Goal: Task Accomplishment & Management: Manage account settings

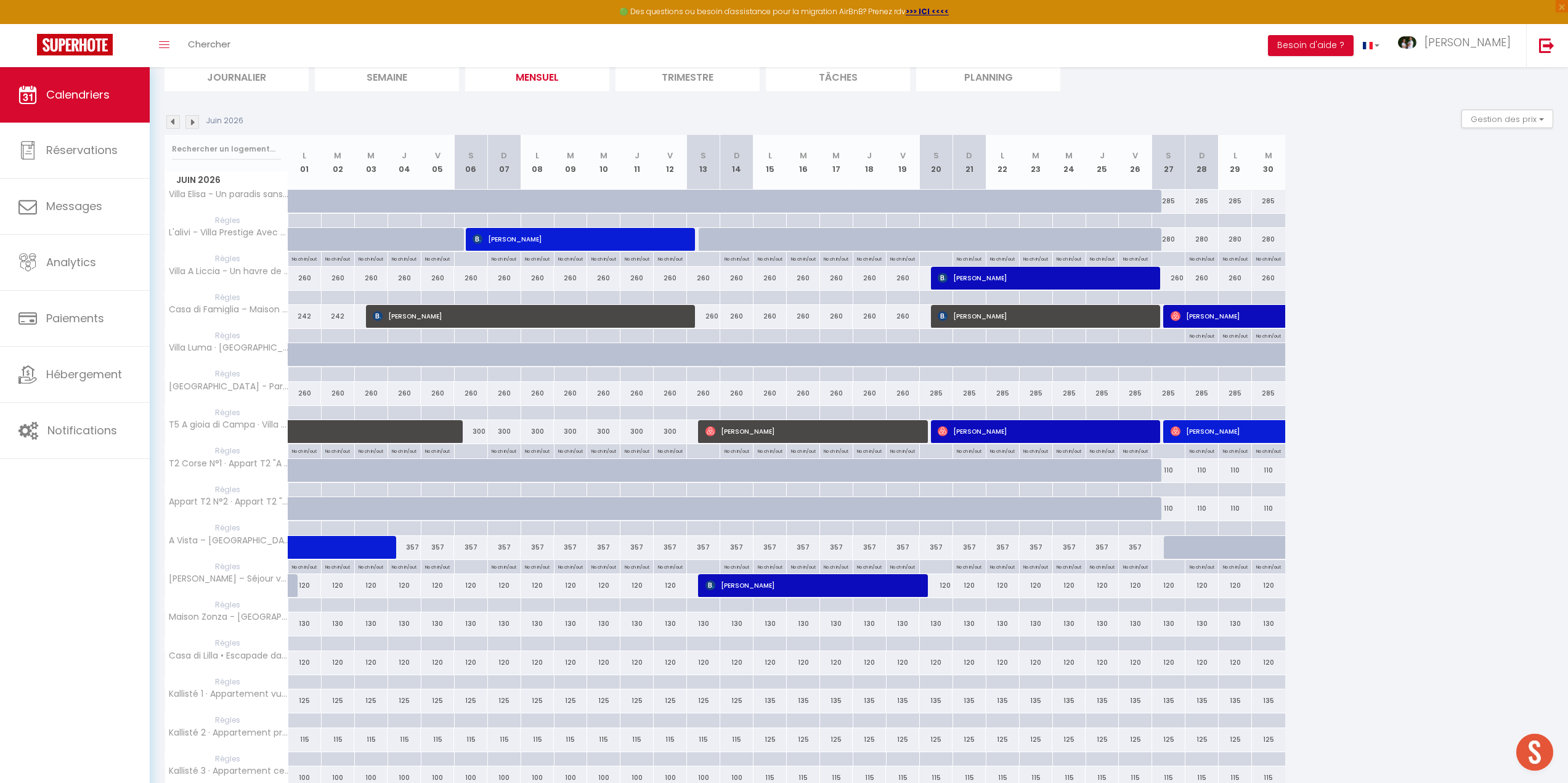
scroll to position [61, 0]
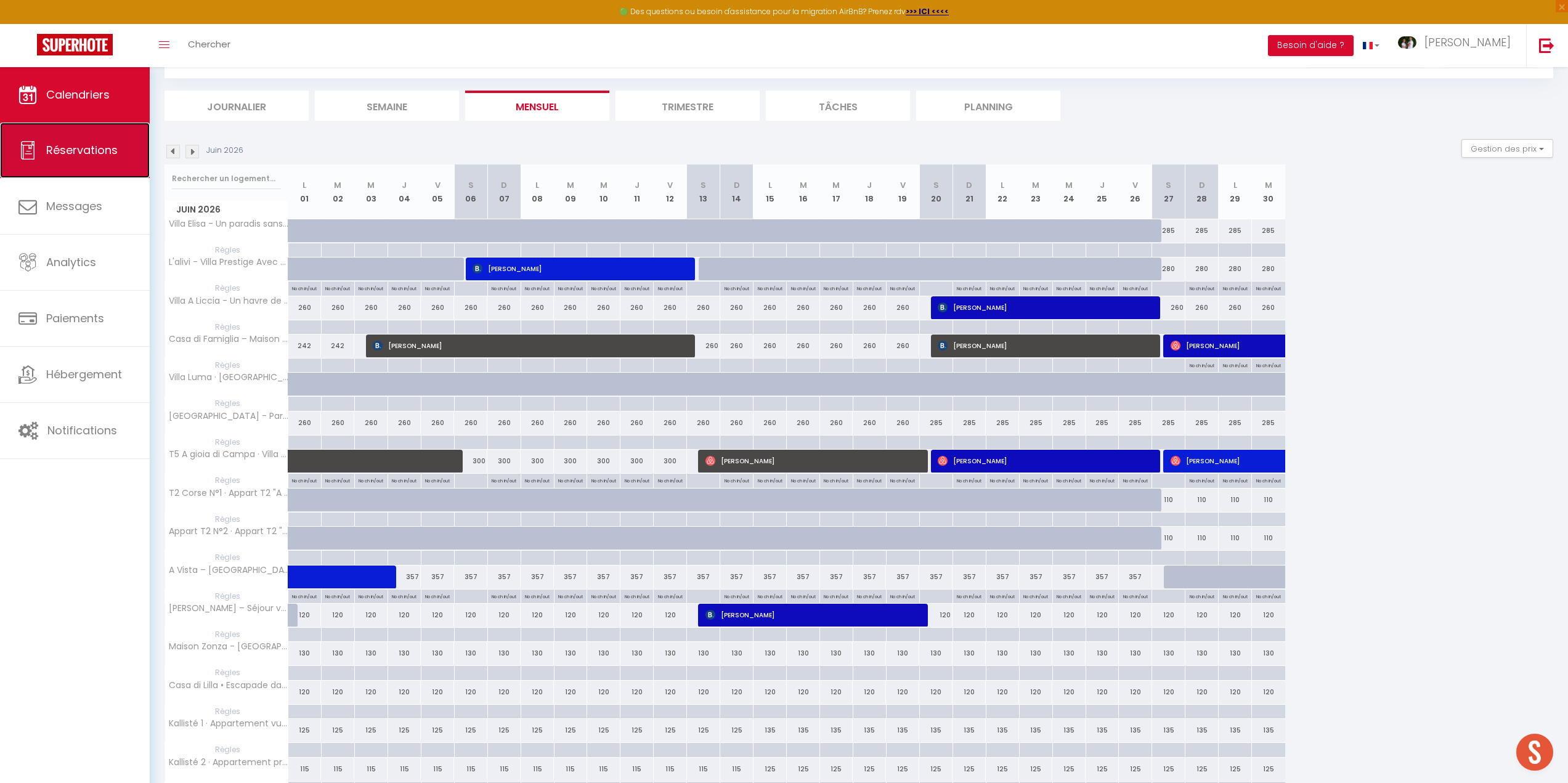
click at [111, 146] on span "Réservations" at bounding box center [82, 150] width 72 height 15
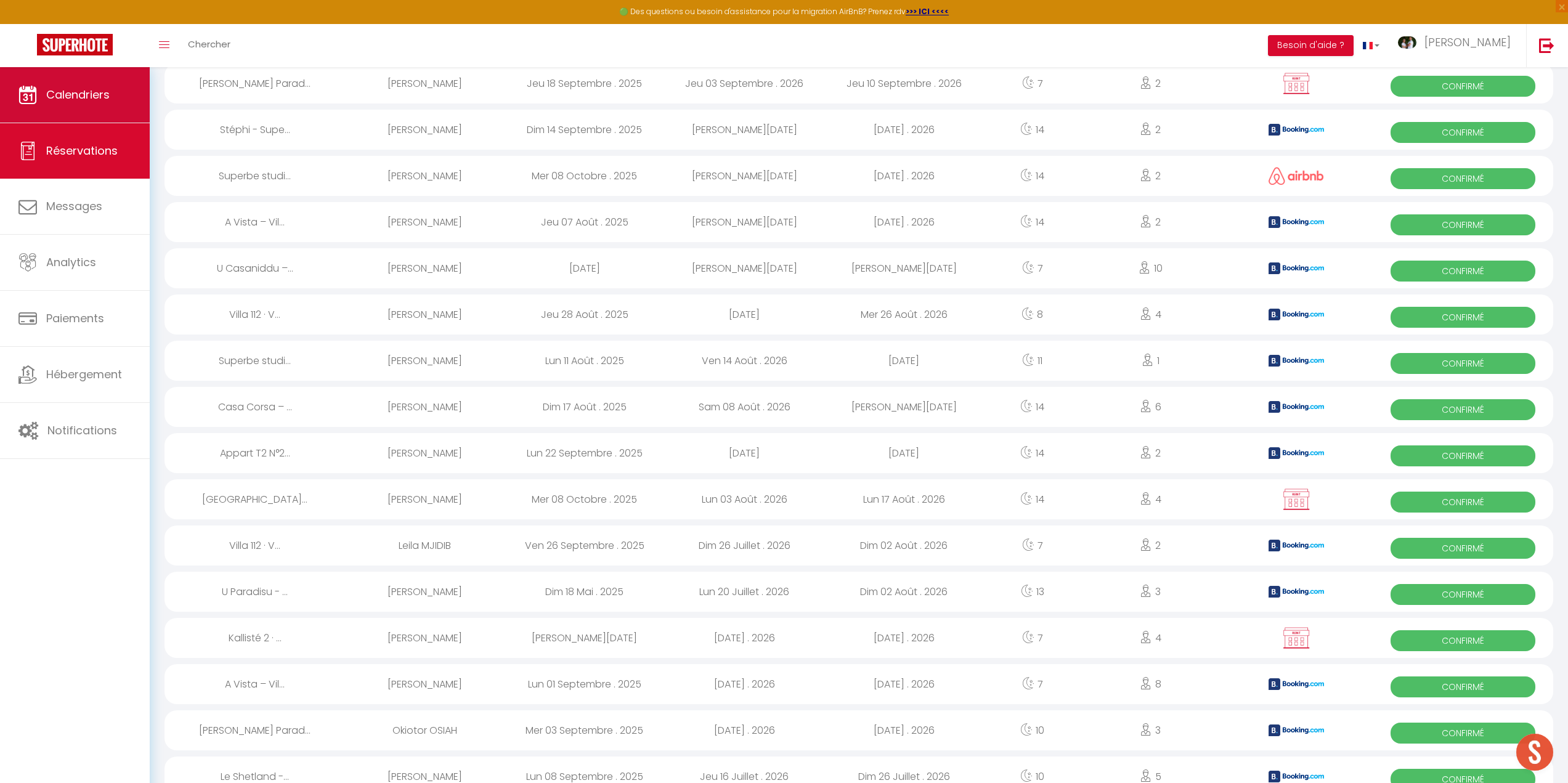
scroll to position [1107, 0]
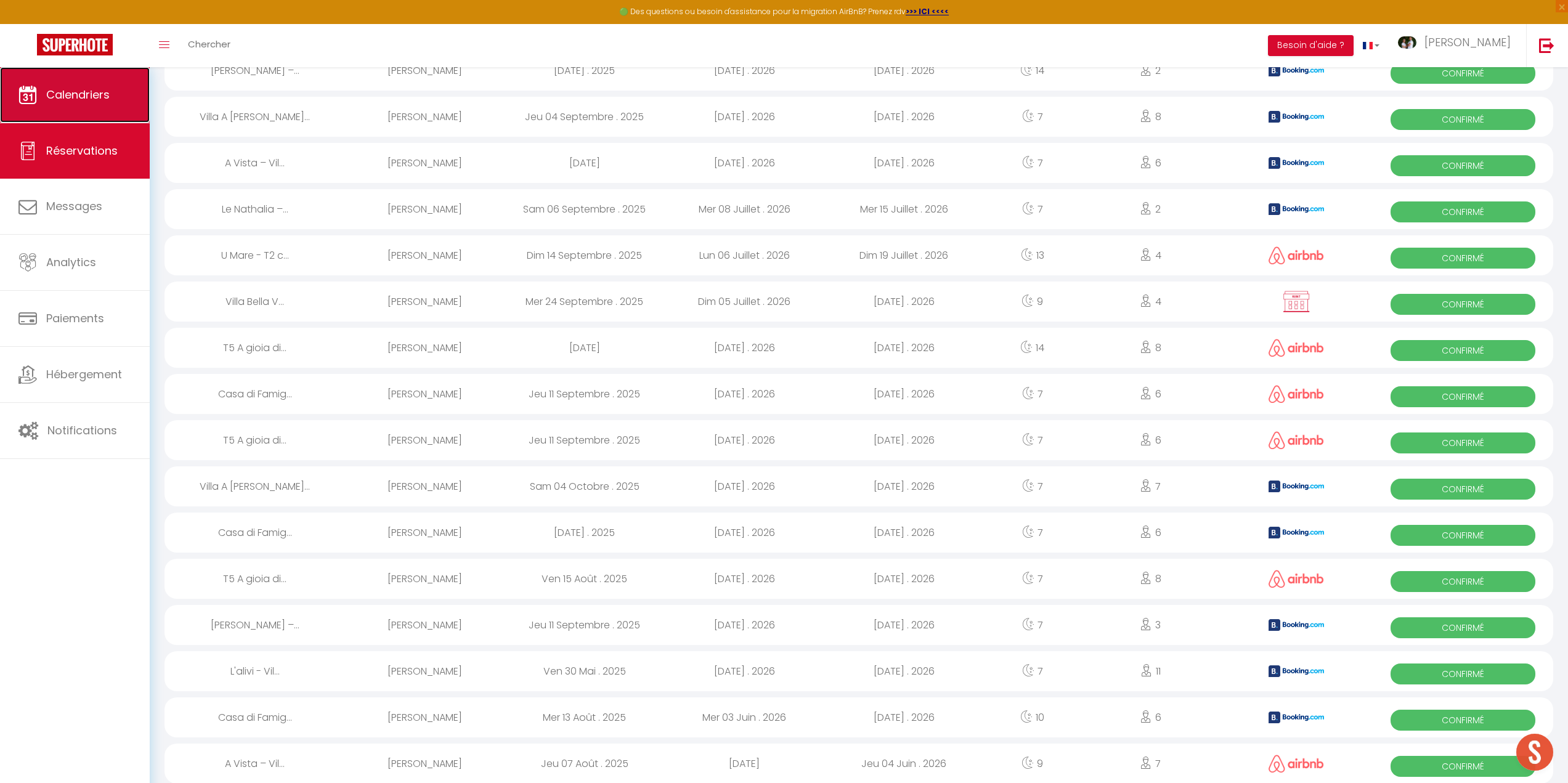
click at [84, 93] on span "Calendriers" at bounding box center [77, 94] width 63 height 15
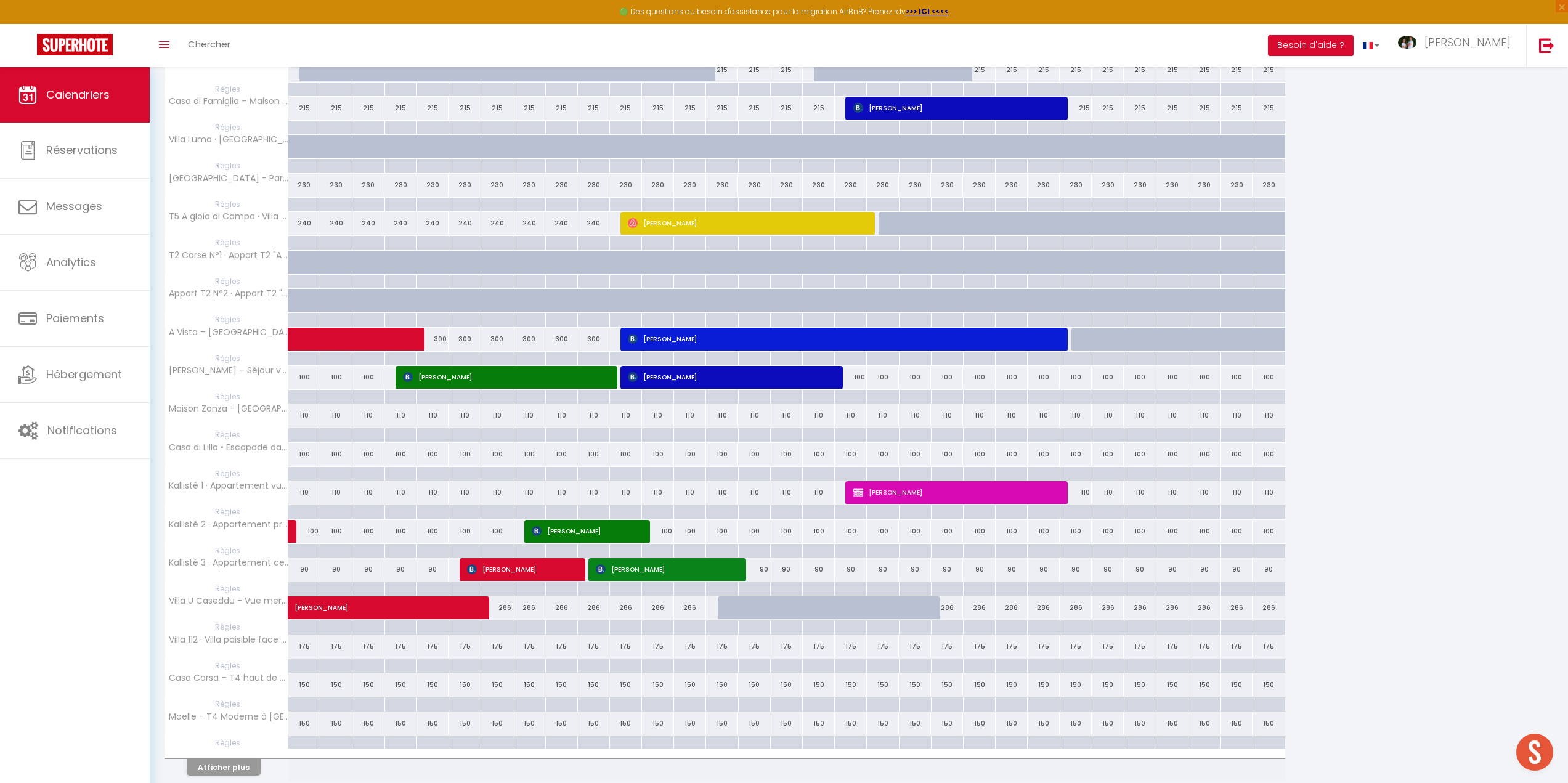
scroll to position [348, 0]
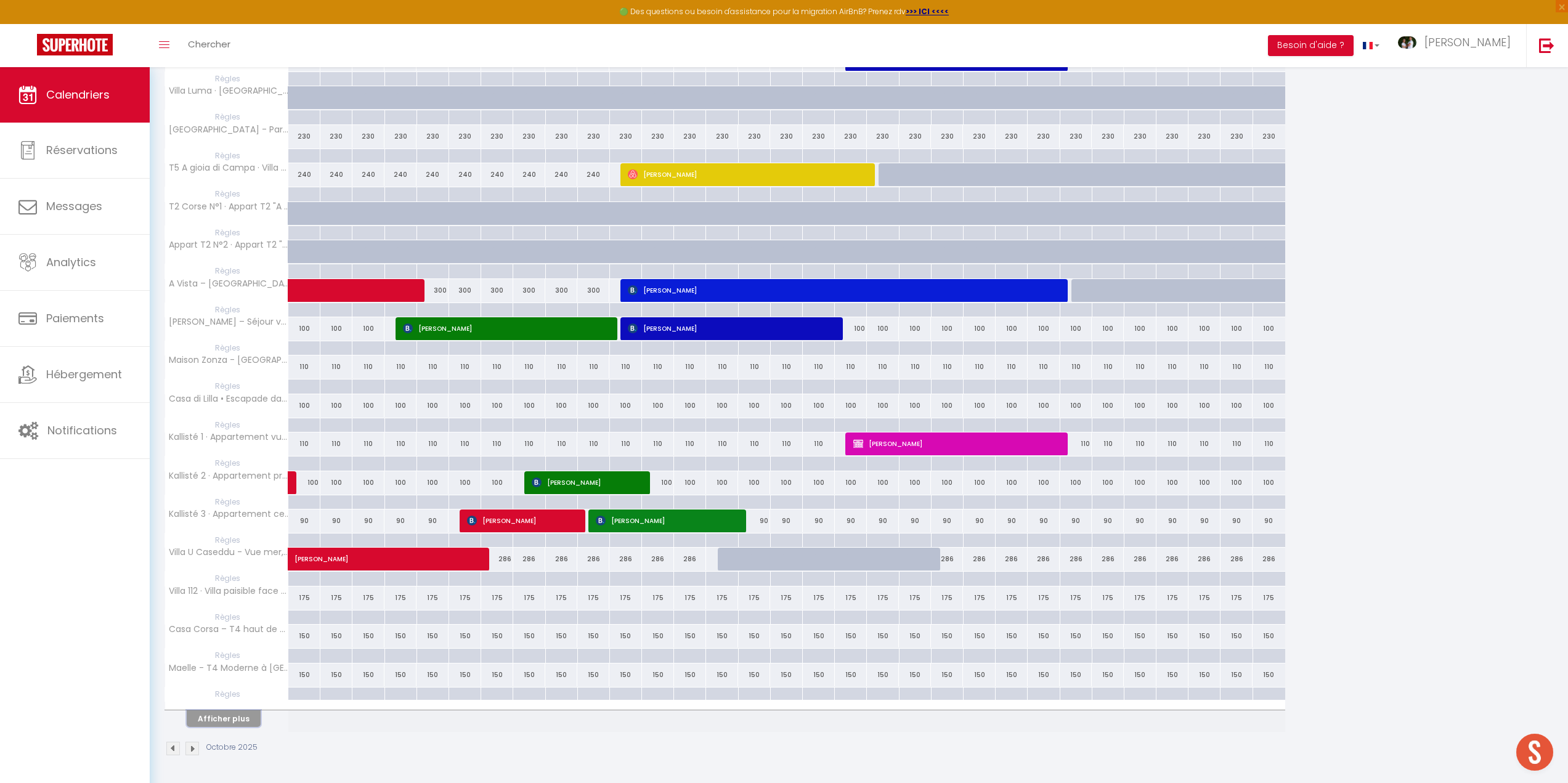
click at [232, 716] on button "Afficher plus" at bounding box center [224, 718] width 74 height 17
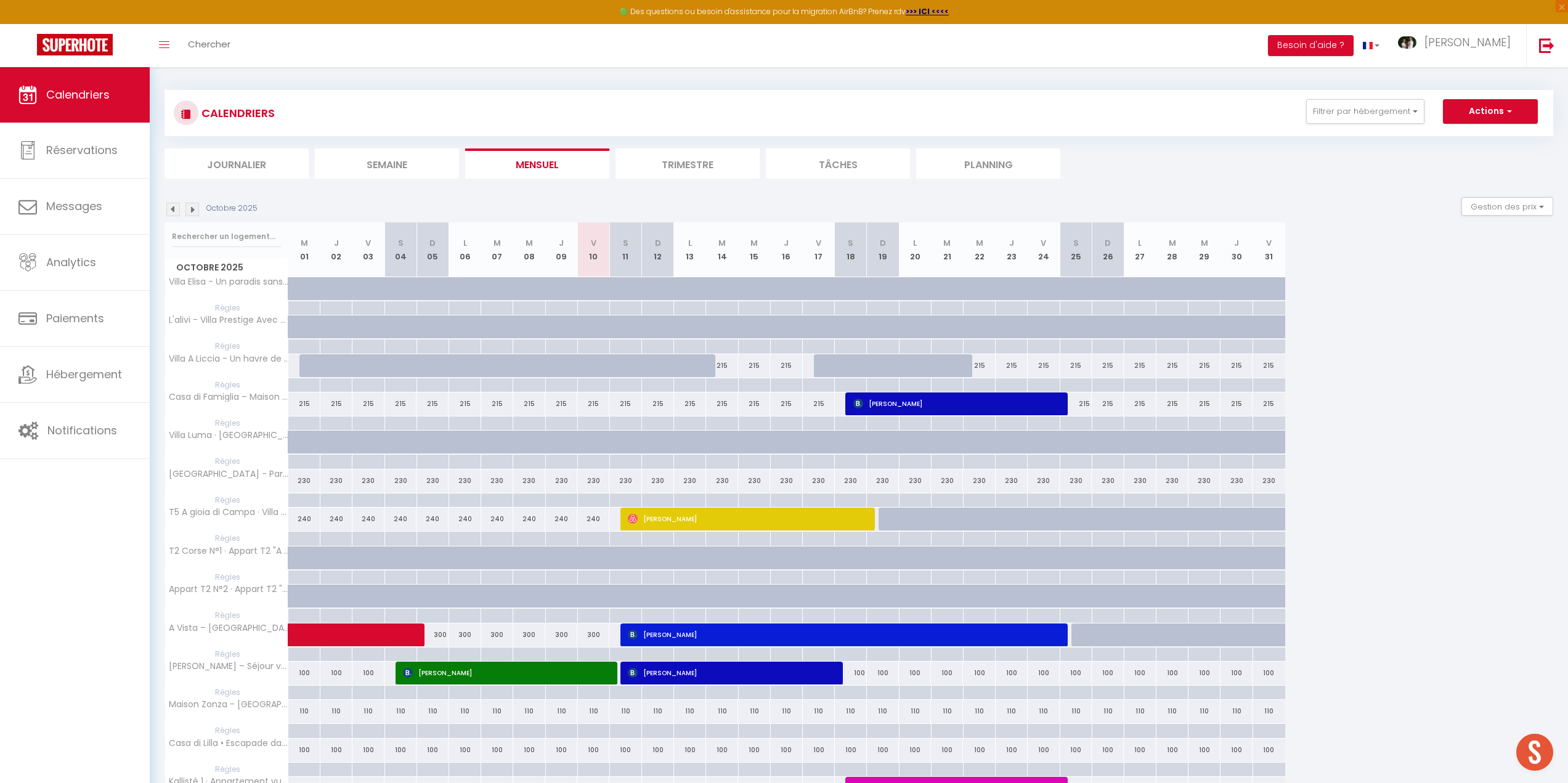
scroll to position [0, 0]
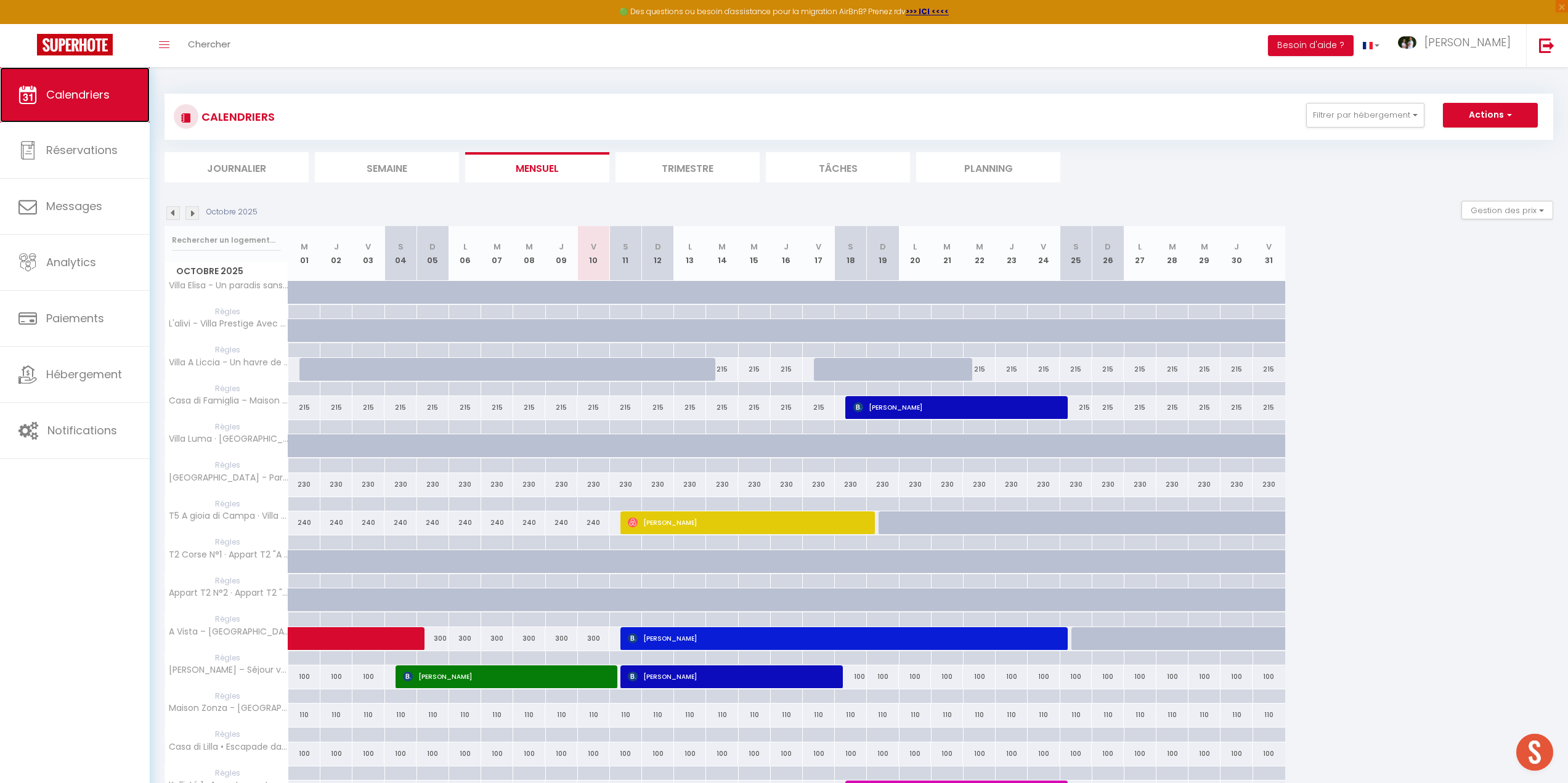
click at [83, 100] on span "Calendriers" at bounding box center [77, 94] width 63 height 15
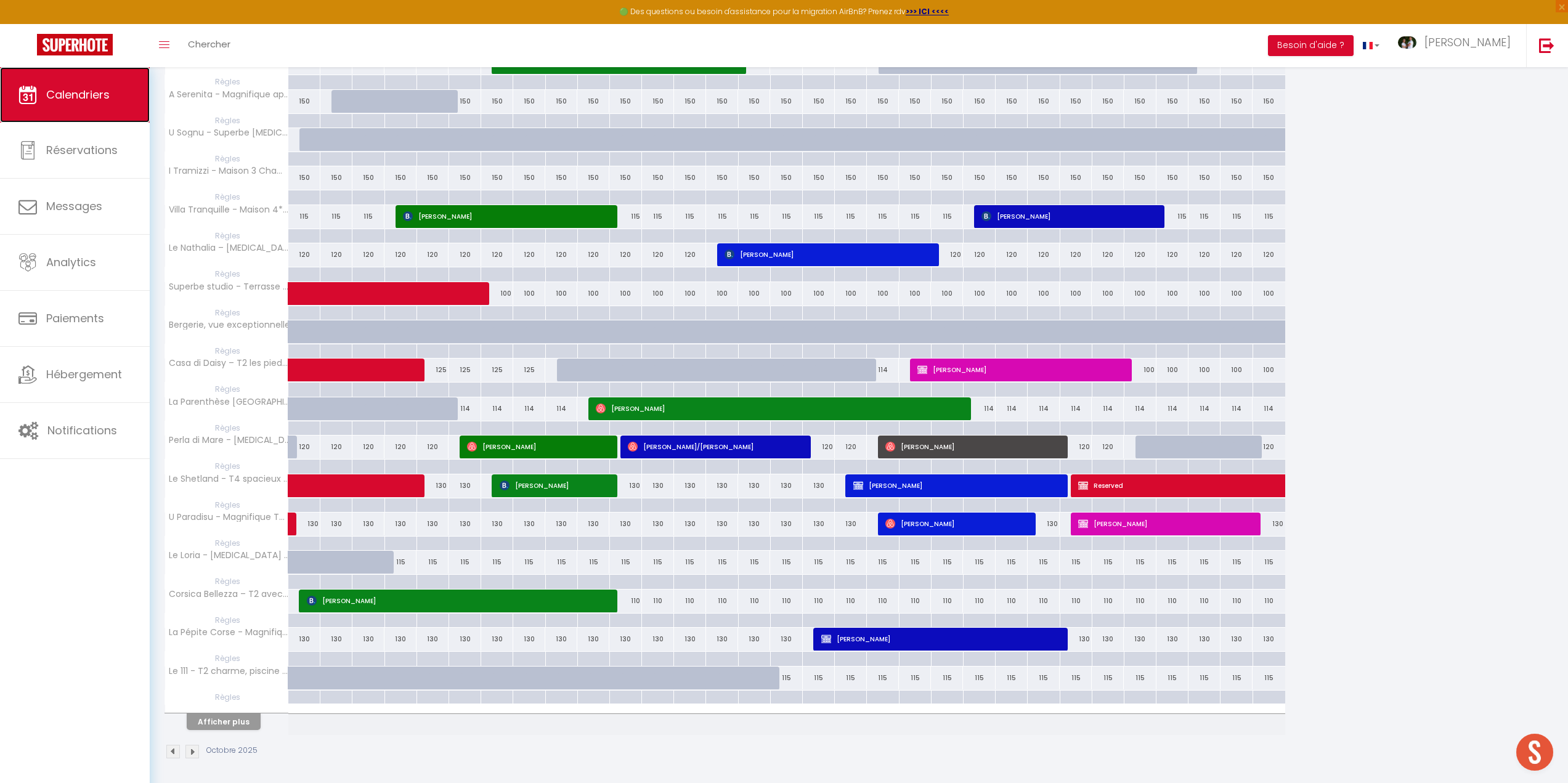
scroll to position [1116, 0]
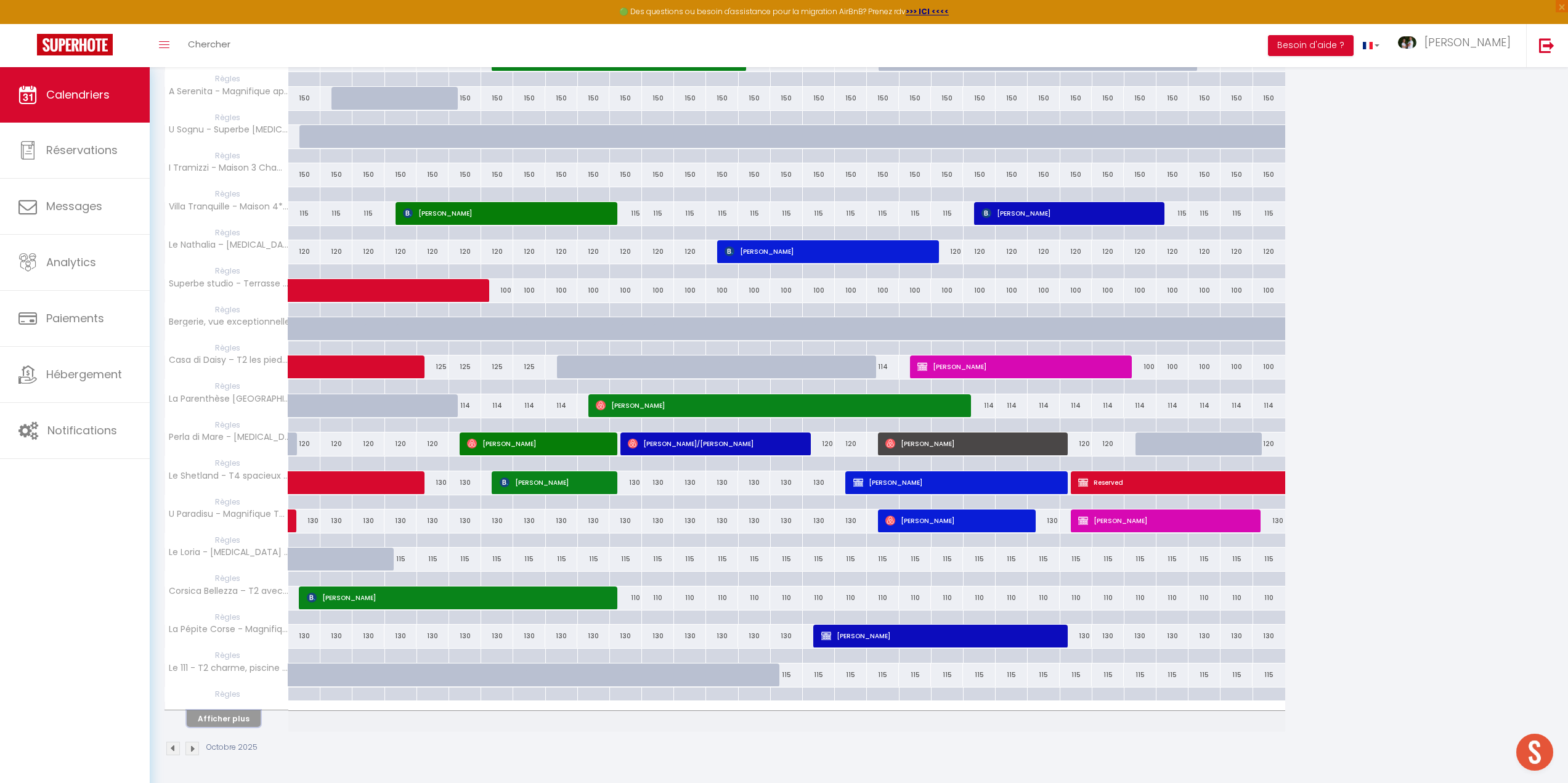
click at [217, 717] on button "Afficher plus" at bounding box center [224, 718] width 74 height 17
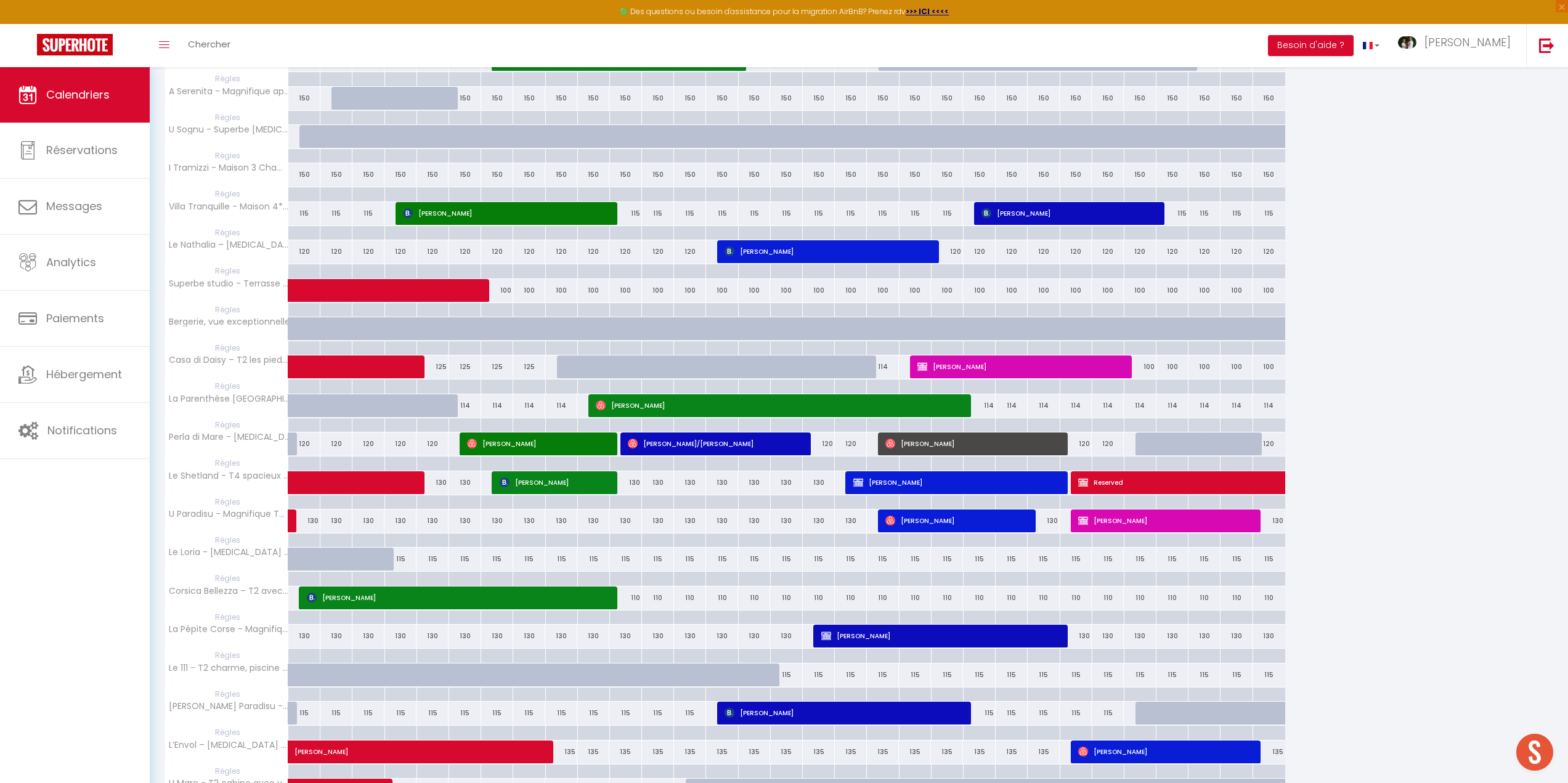
click at [1076, 443] on div "120" at bounding box center [1075, 444] width 32 height 23
type input "120"
type input "Sam 25 Octobre 2025"
type input "Dim 26 Octobre 2025"
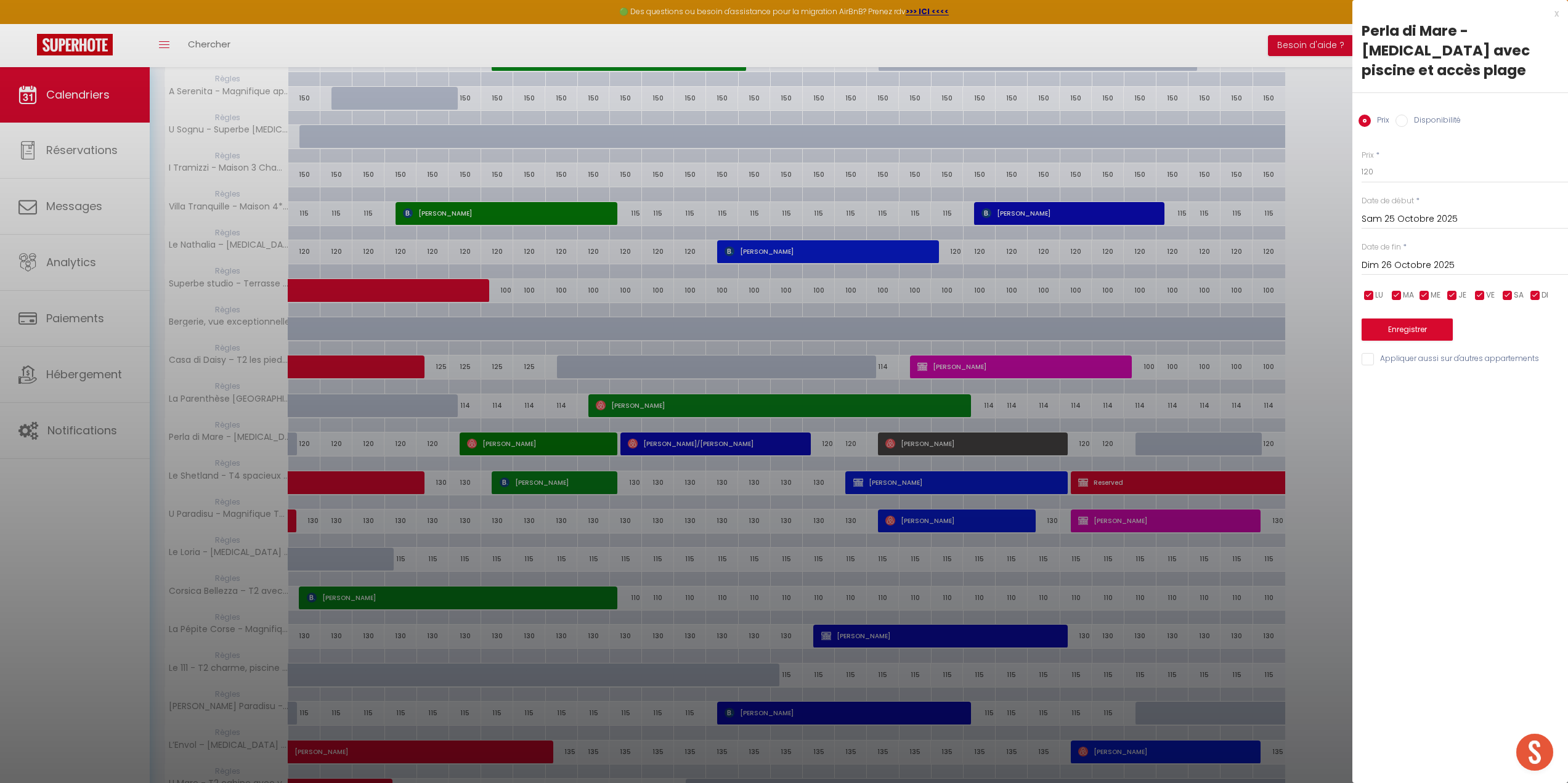
click at [1076, 443] on div at bounding box center [784, 392] width 1568 height 783
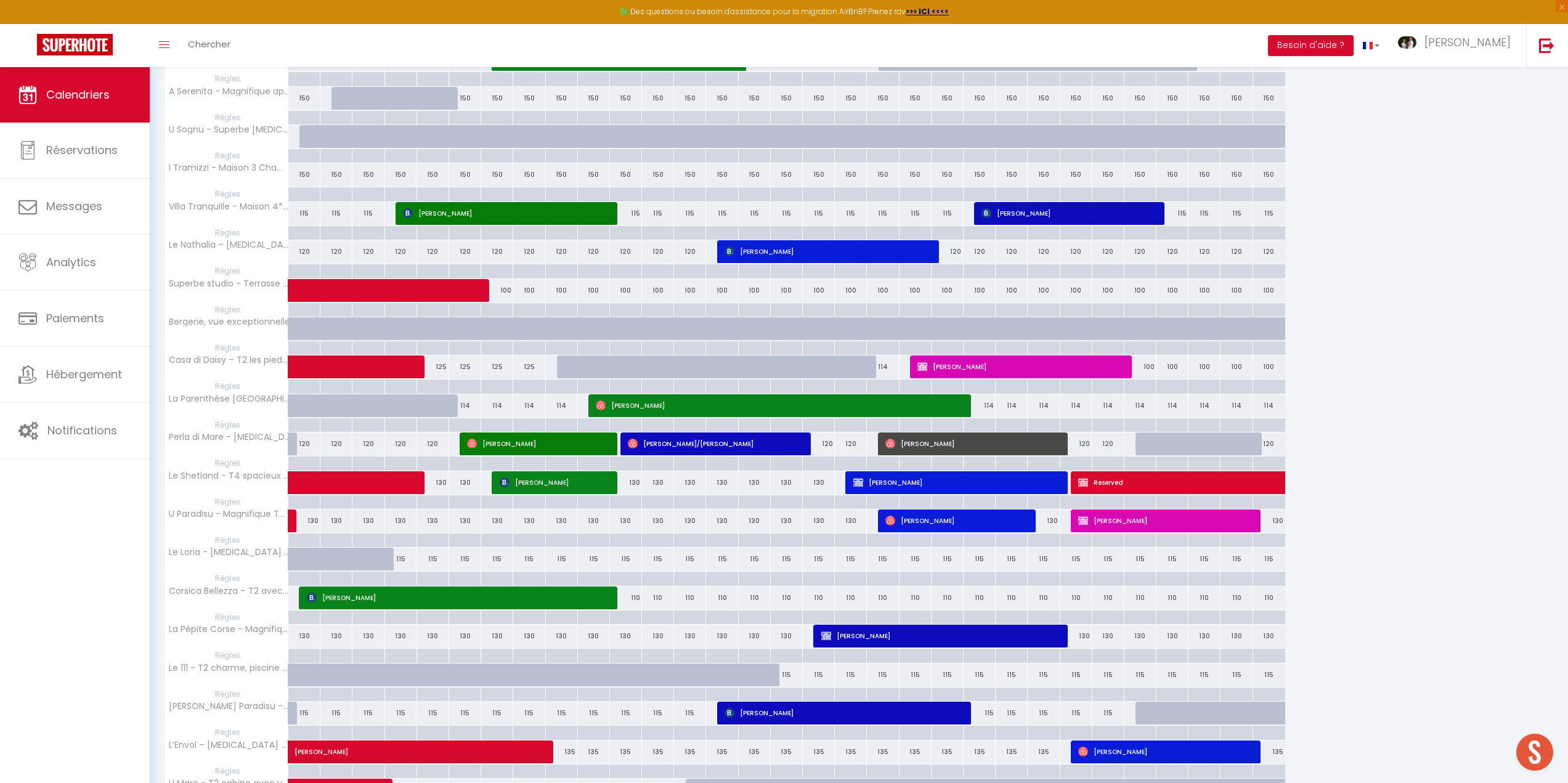
click at [1137, 440] on div at bounding box center [1151, 445] width 32 height 24
type input "120"
type input "Lun 27 Octobre 2025"
type input "[DATE]"
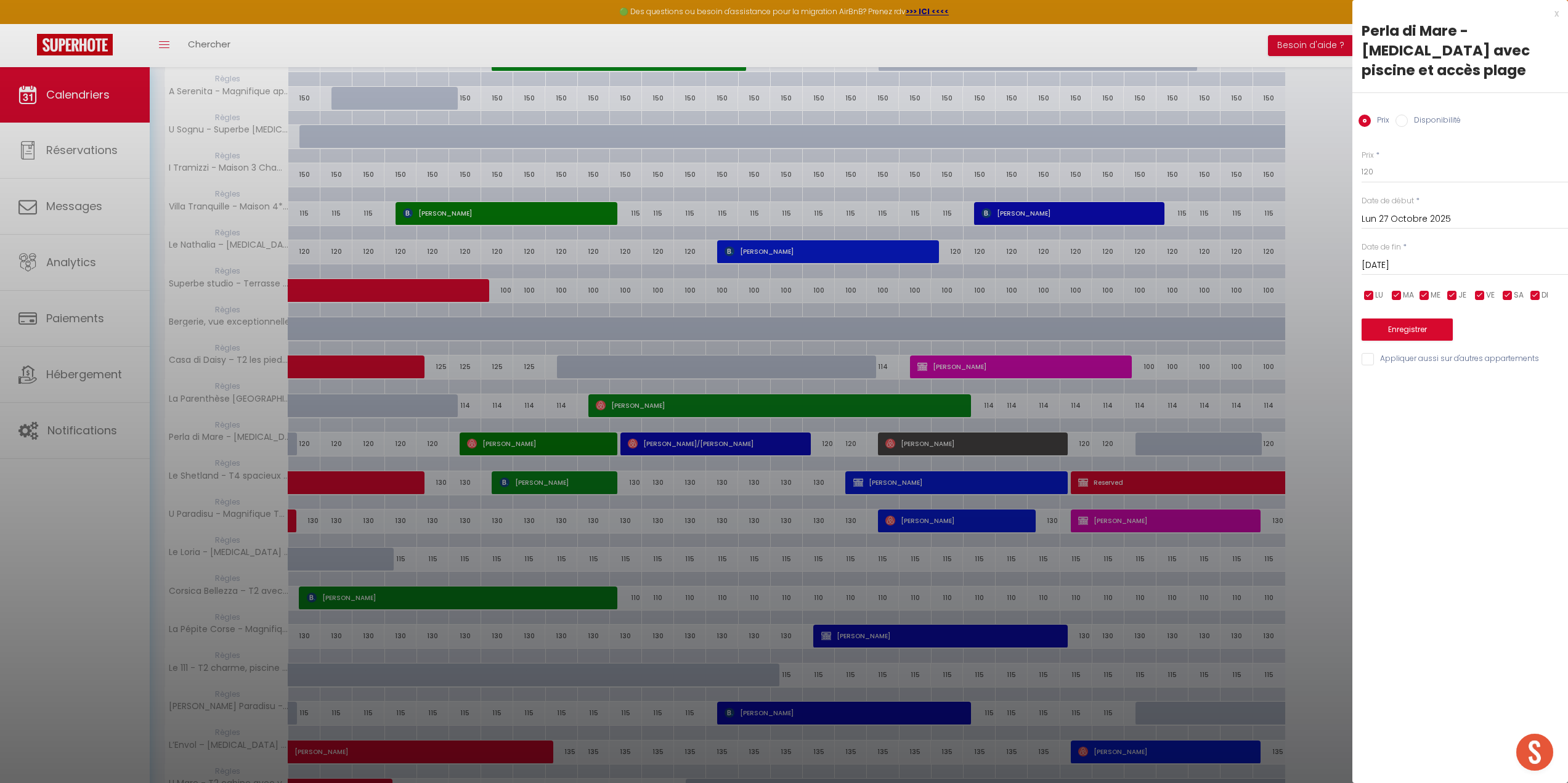
click at [1137, 440] on div at bounding box center [784, 392] width 1568 height 783
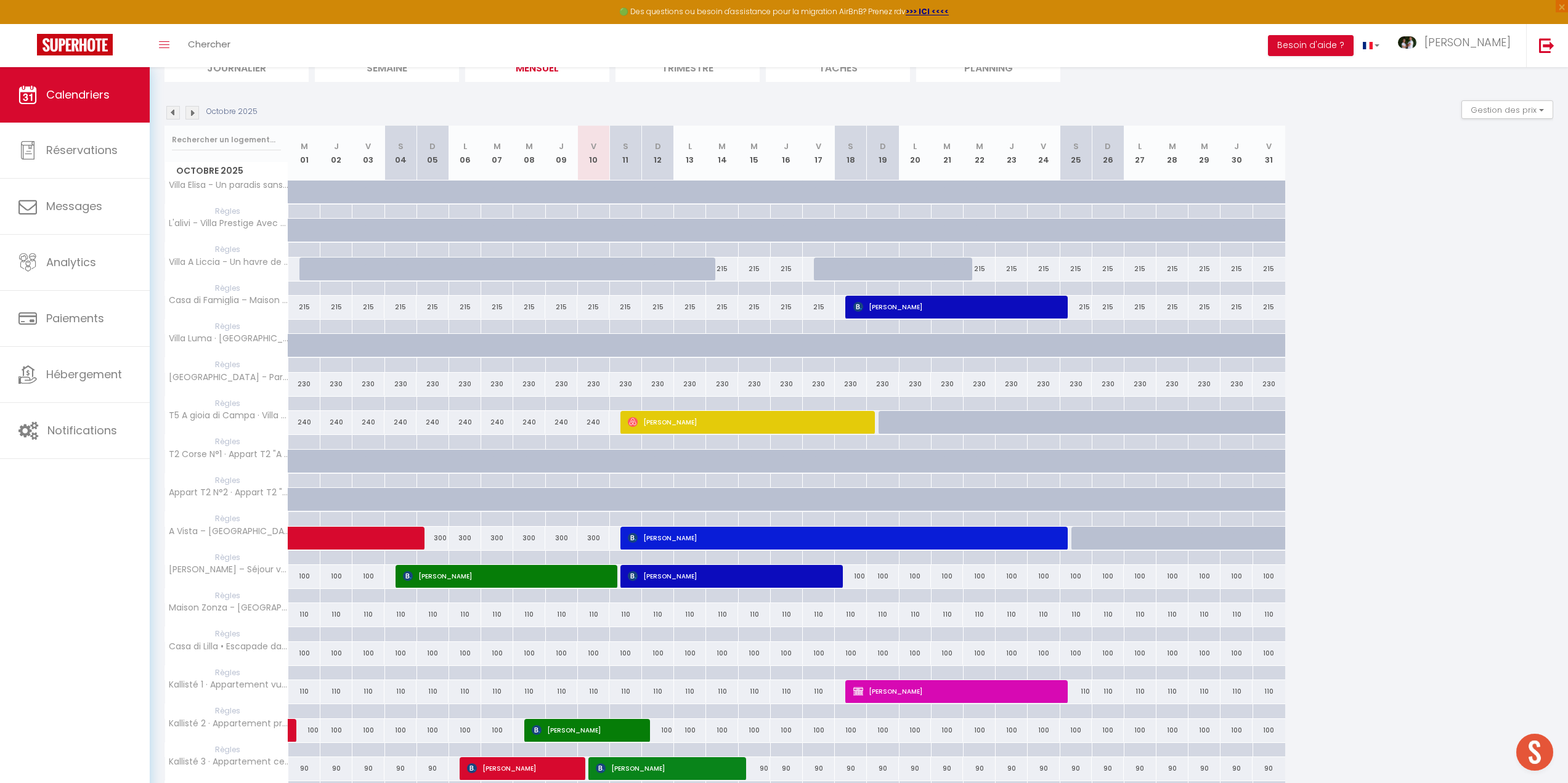
scroll to position [0, 0]
